Goal: Task Accomplishment & Management: Manage account settings

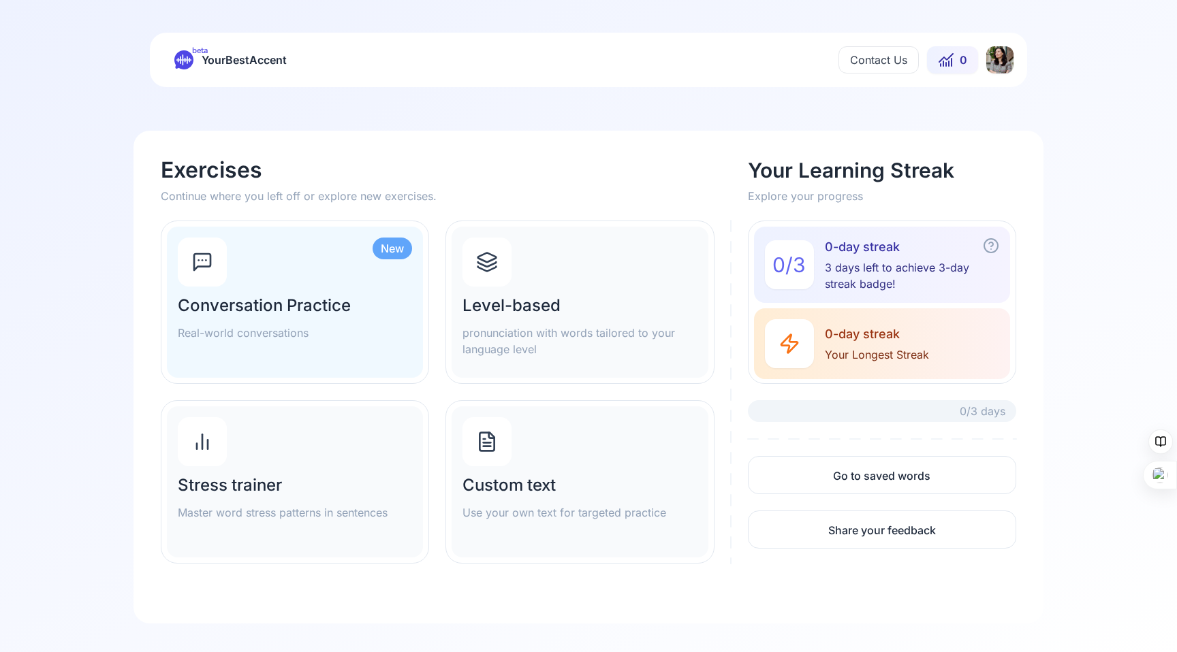
click at [990, 59] on html "beta YourBestAccent Contact Us 0 Exercises Continue where you left off or explo…" at bounding box center [588, 326] width 1177 height 652
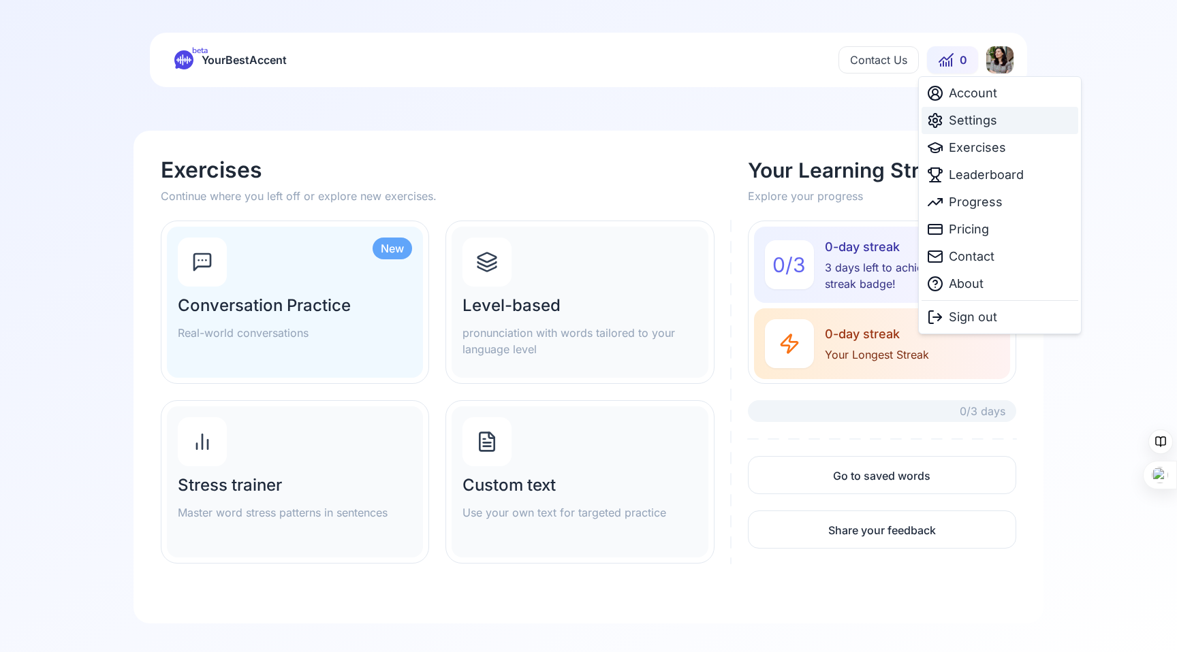
click at [949, 119] on span "Settings" at bounding box center [973, 120] width 48 height 19
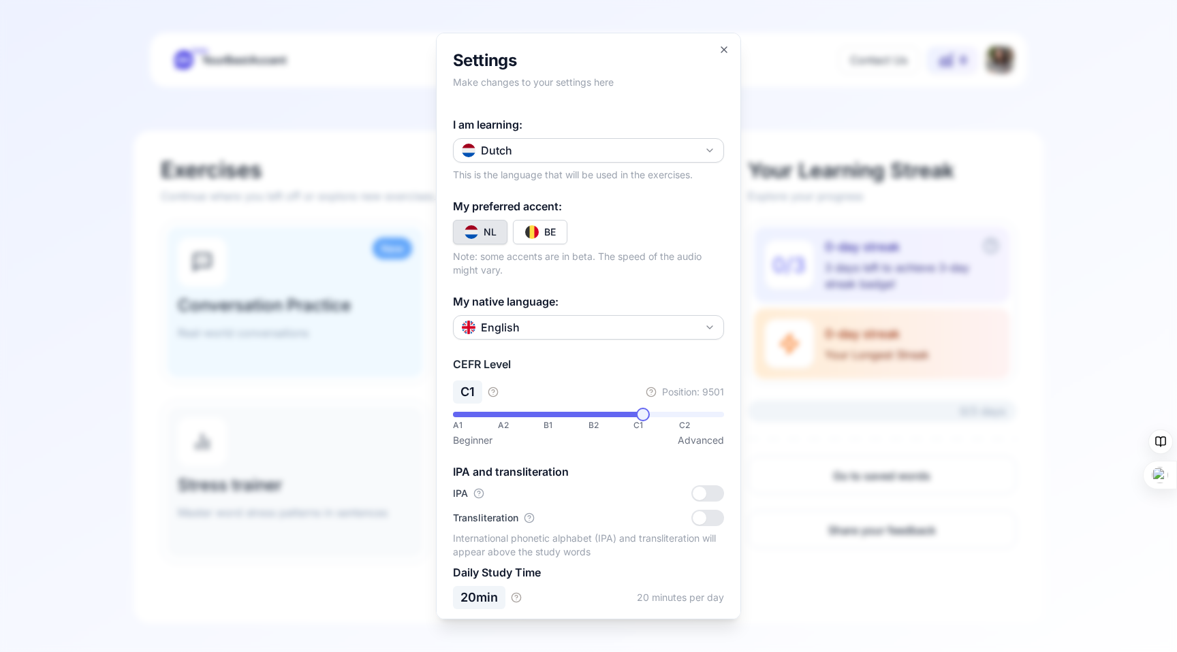
click at [1008, 424] on div at bounding box center [588, 326] width 1177 height 652
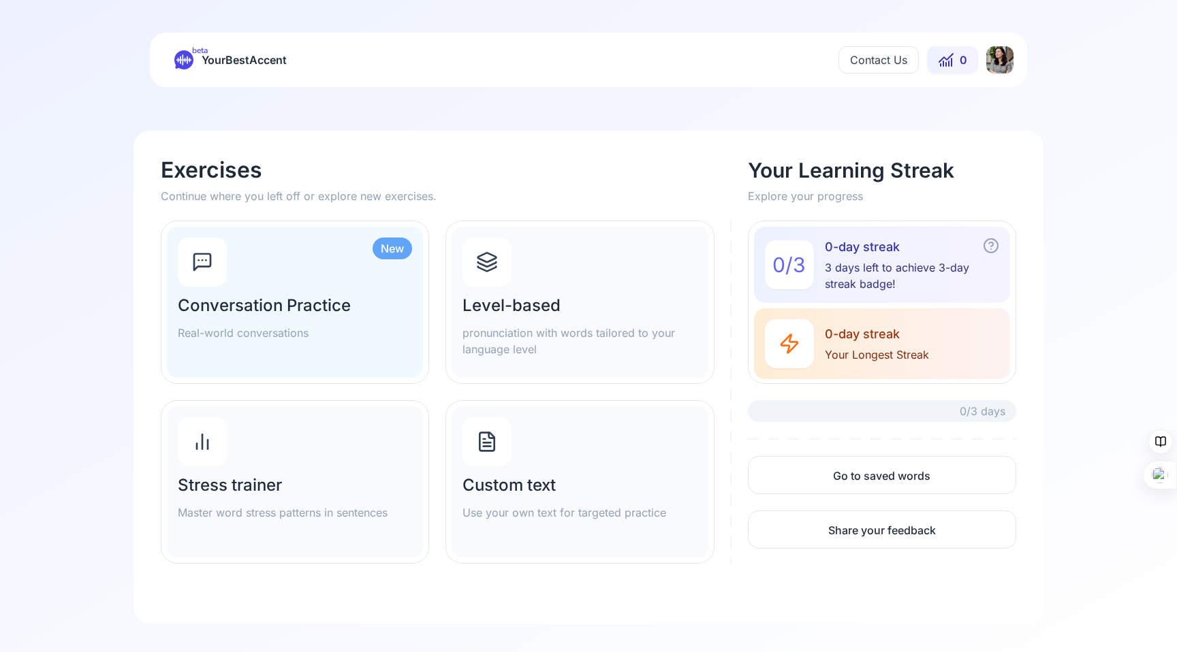
click at [1006, 55] on html "beta YourBestAccent Contact Us 0 Exercises Continue where you left off or explo…" at bounding box center [588, 326] width 1177 height 652
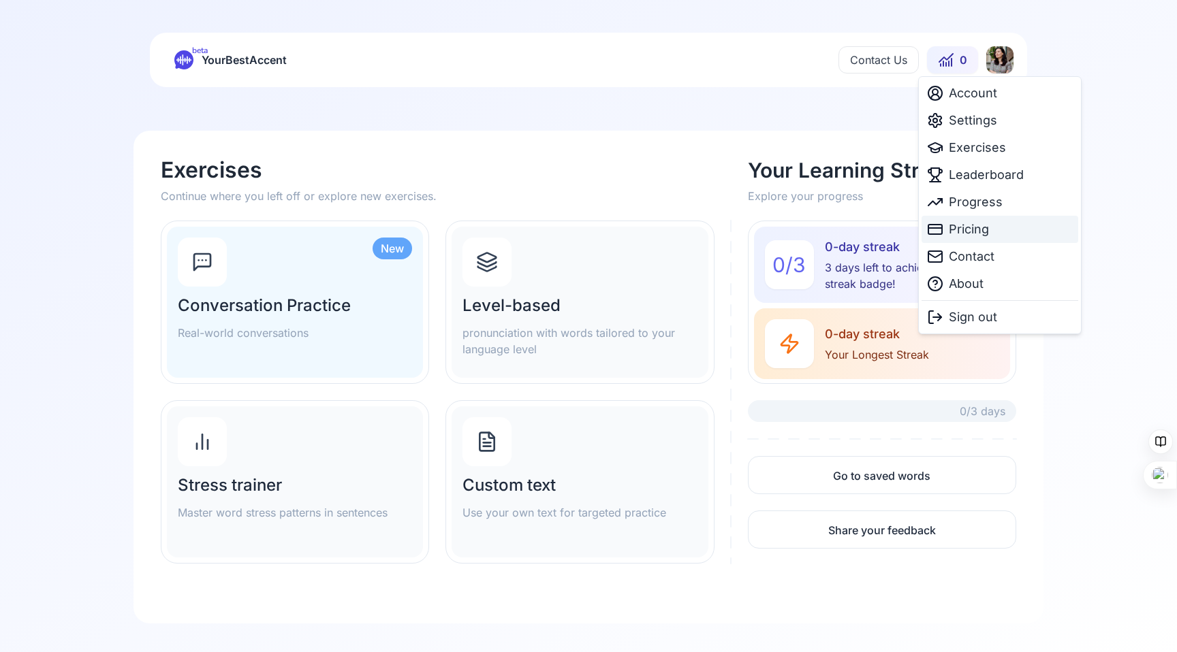
click at [966, 225] on span "Pricing" at bounding box center [969, 229] width 40 height 19
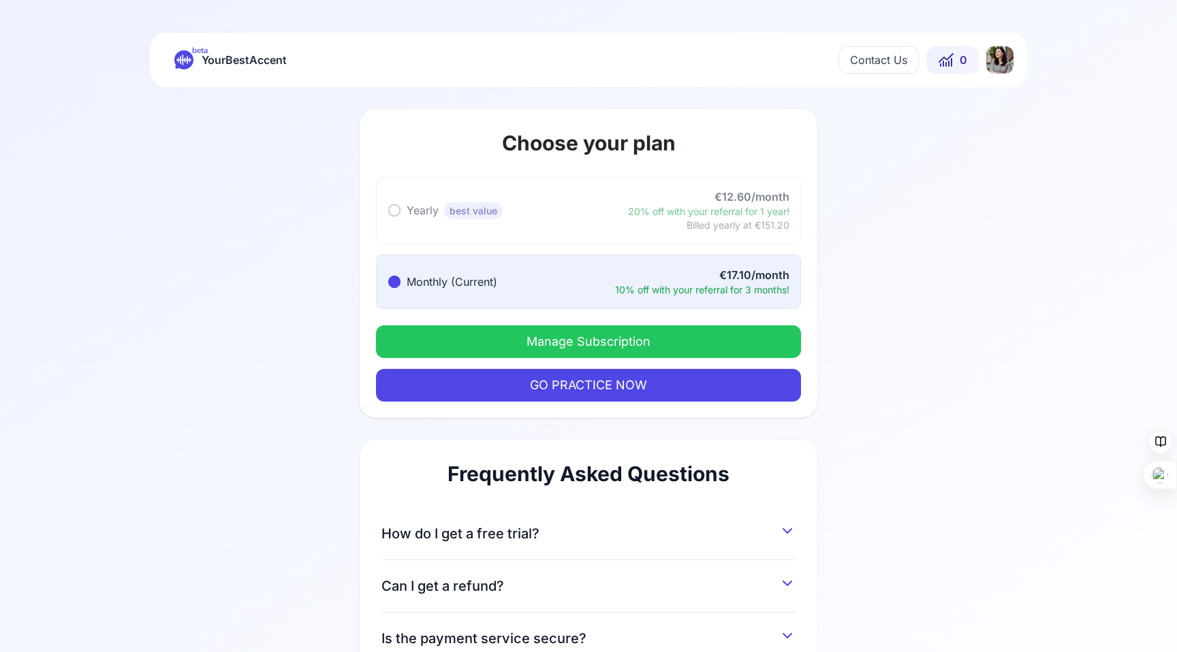
click at [520, 345] on button "Manage Subscription" at bounding box center [588, 341] width 425 height 33
